Goal: Information Seeking & Learning: Learn about a topic

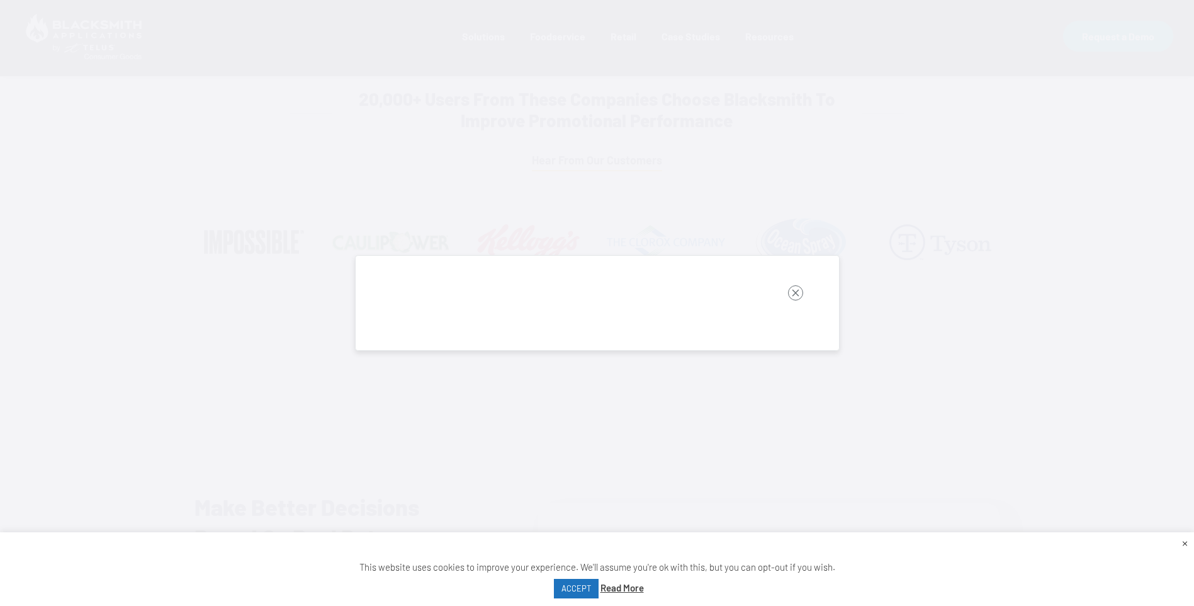
scroll to position [1196, 0]
click at [798, 295] on rect "button" at bounding box center [795, 292] width 15 height 15
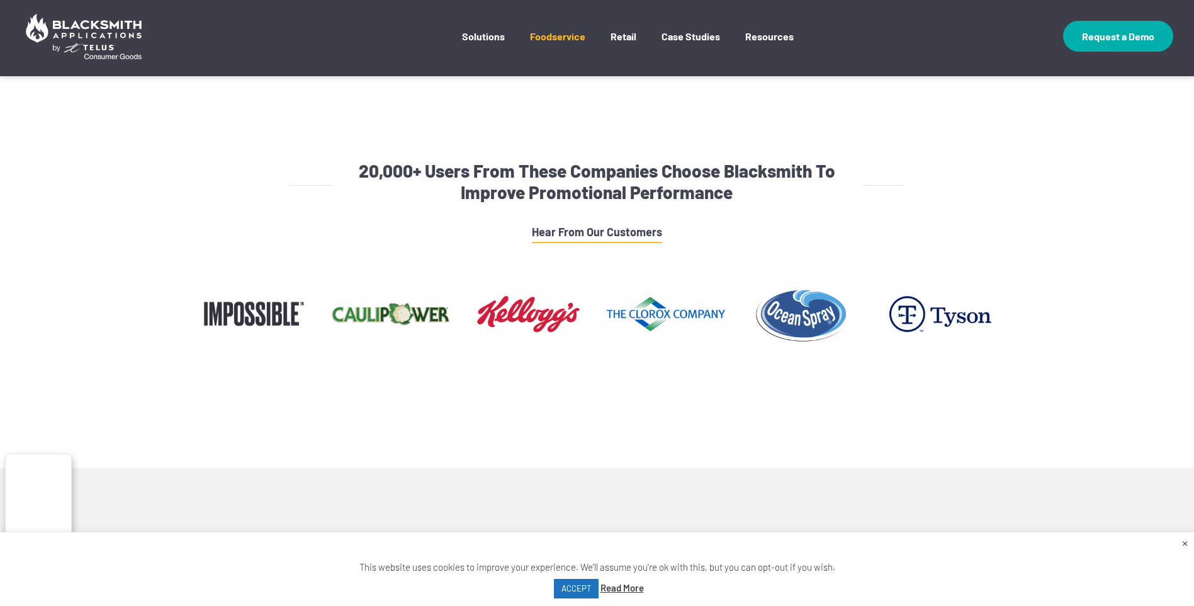
click at [556, 33] on link "Foodservice" at bounding box center [557, 45] width 55 height 31
click at [556, 37] on link "Foodservice" at bounding box center [557, 45] width 55 height 31
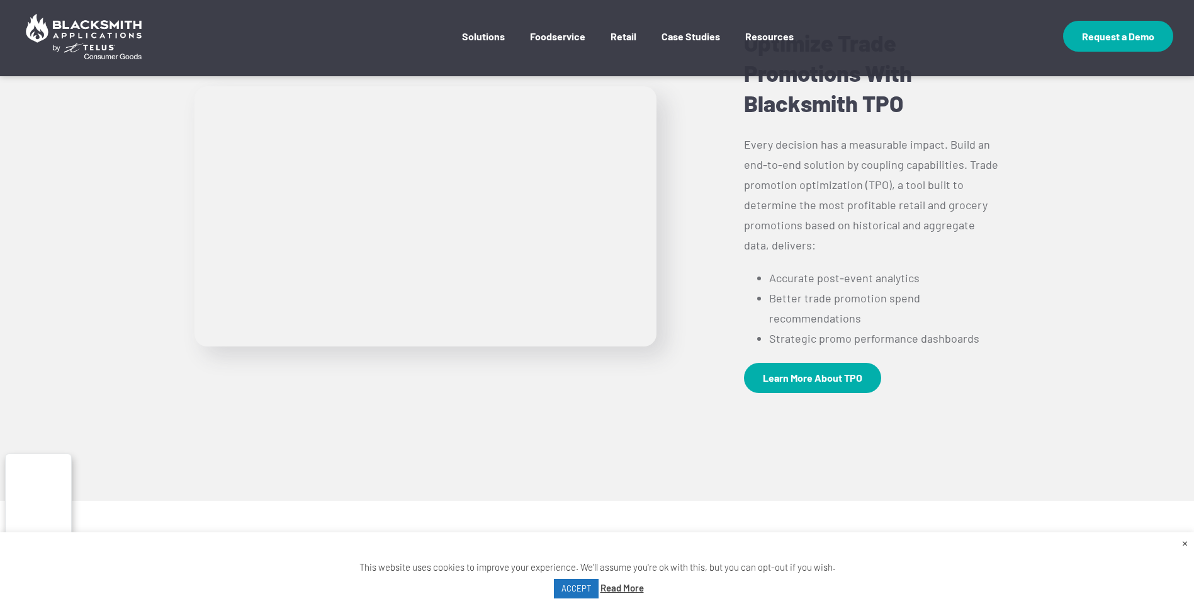
scroll to position [4658, 0]
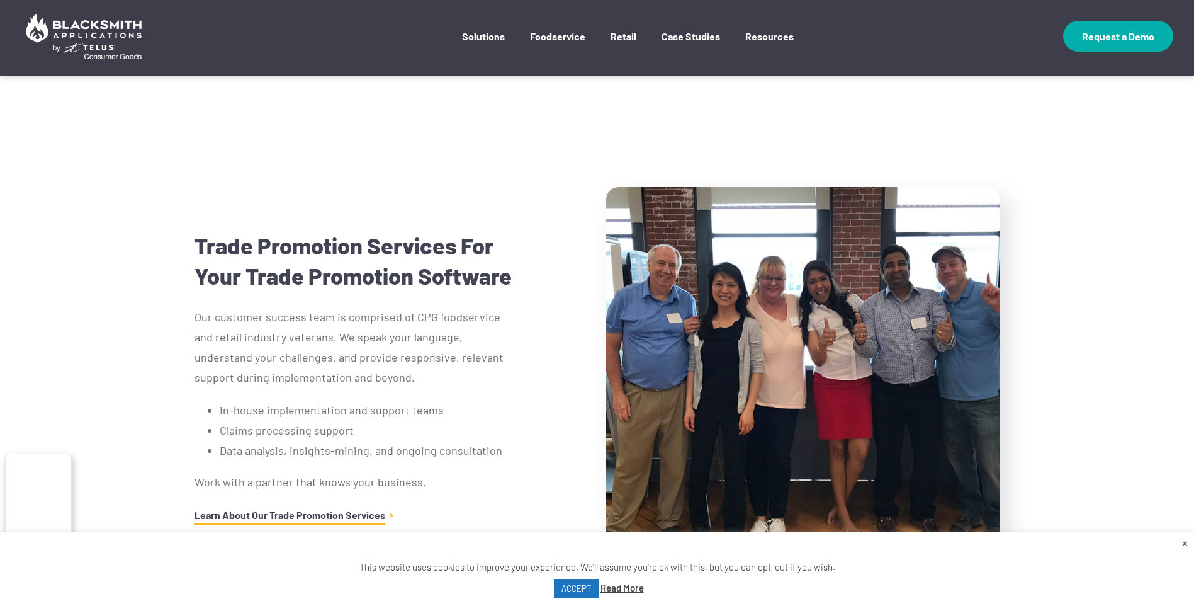
scroll to position [5351, 0]
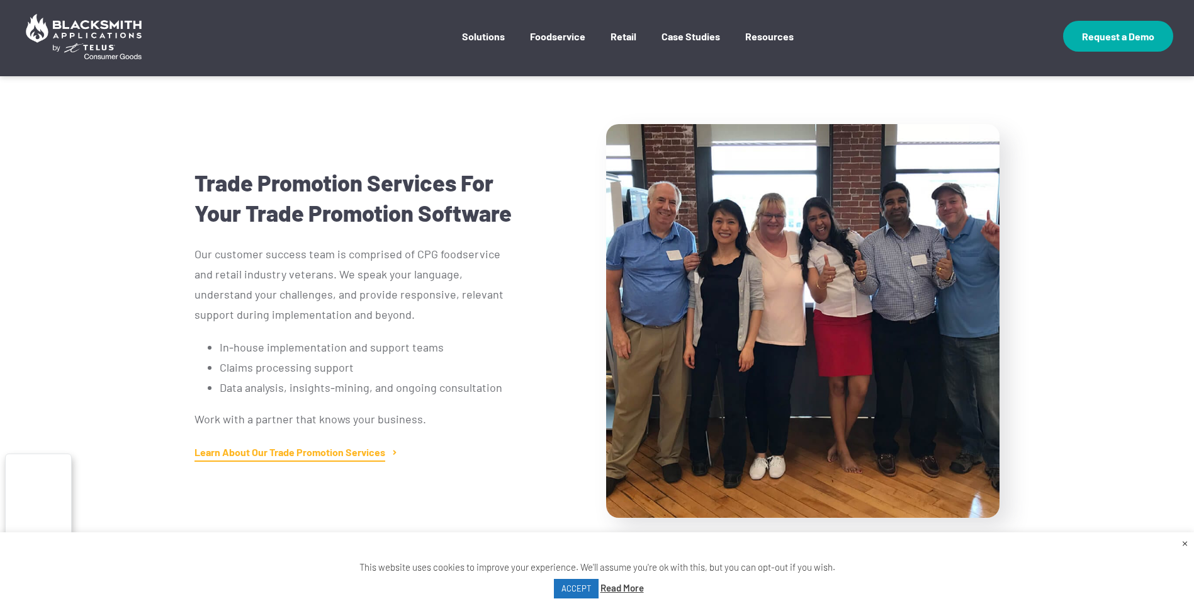
click at [338, 446] on link "Learn About Our Trade Promotion Services" at bounding box center [290, 453] width 191 height 15
